Goal: Browse casually

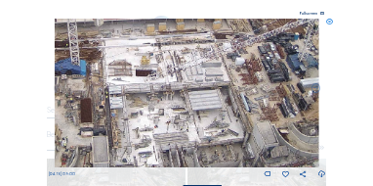
click at [157, 33] on img at bounding box center [187, 93] width 264 height 148
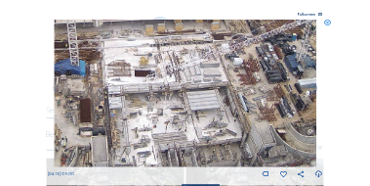
scroll to position [39, 0]
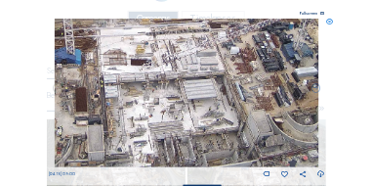
drag, startPoint x: 204, startPoint y: 126, endPoint x: 181, endPoint y: 55, distance: 75.1
click at [181, 55] on img at bounding box center [187, 93] width 264 height 148
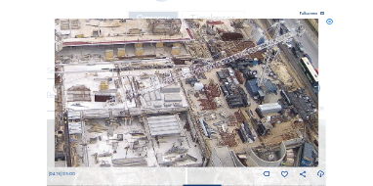
drag, startPoint x: 216, startPoint y: 66, endPoint x: 195, endPoint y: 128, distance: 64.9
click at [195, 128] on img at bounding box center [187, 93] width 264 height 148
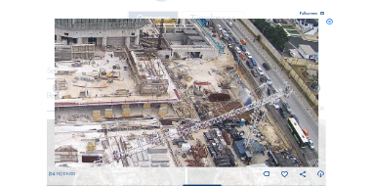
drag, startPoint x: 228, startPoint y: 80, endPoint x: 216, endPoint y: 138, distance: 58.8
click at [216, 138] on img at bounding box center [187, 93] width 264 height 148
click at [330, 21] on icon at bounding box center [329, 22] width 7 height 7
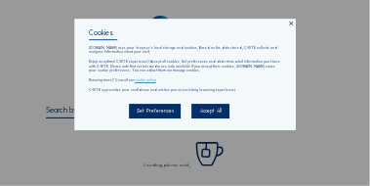
drag, startPoint x: 290, startPoint y: 24, endPoint x: 281, endPoint y: 31, distance: 11.1
click at [290, 25] on icon at bounding box center [291, 24] width 6 height 6
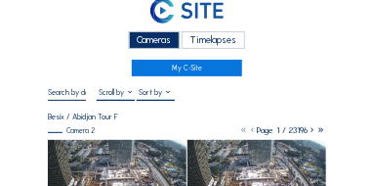
scroll to position [59, 0]
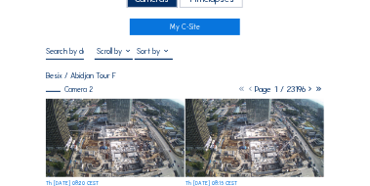
click at [125, 147] on img at bounding box center [115, 137] width 138 height 77
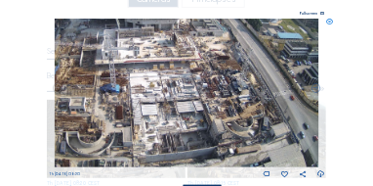
drag, startPoint x: 203, startPoint y: 139, endPoint x: 182, endPoint y: 55, distance: 86.7
click at [182, 55] on img at bounding box center [187, 93] width 264 height 148
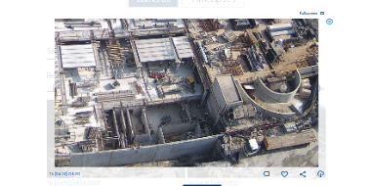
drag, startPoint x: 228, startPoint y: 149, endPoint x: 193, endPoint y: 137, distance: 36.5
click at [193, 137] on img at bounding box center [187, 93] width 264 height 148
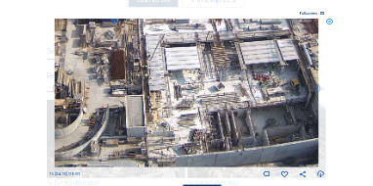
drag, startPoint x: 177, startPoint y: 128, endPoint x: 264, endPoint y: 104, distance: 90.3
click at [264, 104] on img at bounding box center [187, 93] width 264 height 148
